Goal: Task Accomplishment & Management: Use online tool/utility

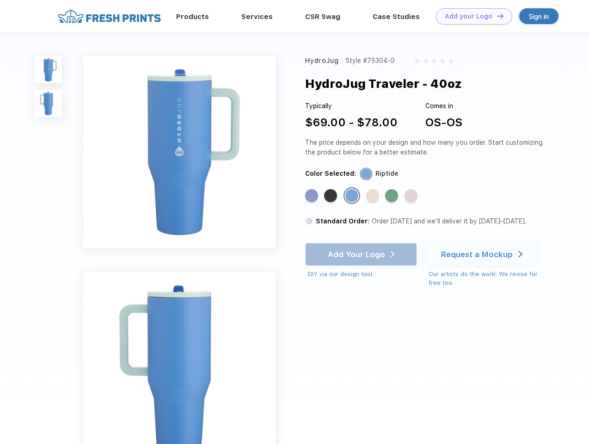
click at [470, 16] on link "Add your Logo Design Tool" at bounding box center [474, 16] width 76 height 16
click at [0, 0] on div "Design Tool" at bounding box center [0, 0] width 0 height 0
click at [496, 16] on link "Add your Logo Design Tool" at bounding box center [474, 16] width 76 height 16
click at [49, 69] on img at bounding box center [48, 69] width 27 height 27
click at [49, 104] on img at bounding box center [48, 103] width 27 height 27
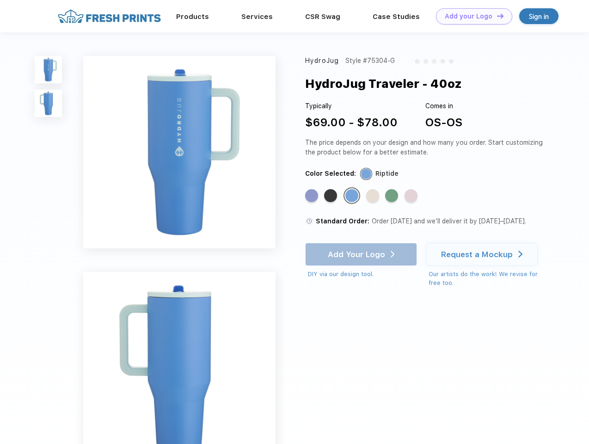
click at [312, 196] on div "Standard Color" at bounding box center [311, 195] width 13 height 13
click at [331, 196] on div "Standard Color" at bounding box center [330, 195] width 13 height 13
click at [353, 196] on div "Standard Color" at bounding box center [351, 195] width 13 height 13
click at [373, 196] on div "Standard Color" at bounding box center [372, 195] width 13 height 13
click at [392, 196] on div "Standard Color" at bounding box center [391, 195] width 13 height 13
